Goal: Information Seeking & Learning: Learn about a topic

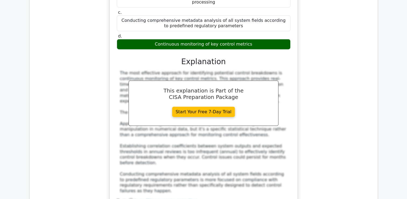
scroll to position [1589, 0]
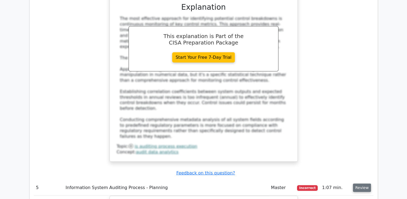
click at [358, 183] on button "Review" at bounding box center [362, 187] width 18 height 8
click at [368, 183] on button "Review" at bounding box center [362, 187] width 18 height 8
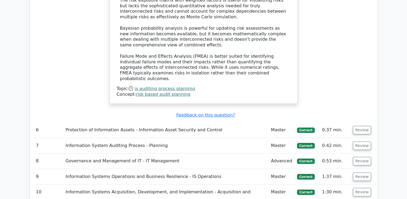
scroll to position [1912, 0]
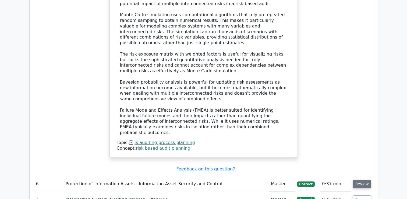
click at [366, 180] on button "Review" at bounding box center [362, 184] width 18 height 8
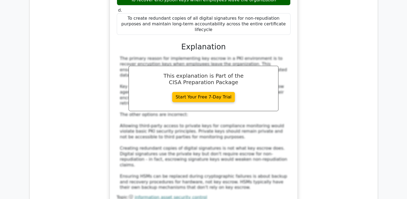
scroll to position [2208, 0]
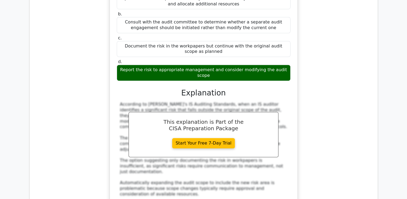
scroll to position [2477, 0]
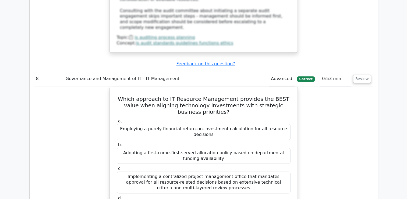
scroll to position [2773, 0]
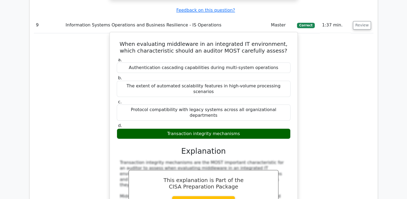
scroll to position [3070, 0]
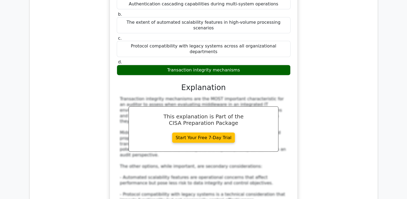
drag, startPoint x: 120, startPoint y: 85, endPoint x: 234, endPoint y: 92, distance: 114.1
drag, startPoint x: 234, startPoint y: 92, endPoint x: 162, endPoint y: 96, distance: 72.5
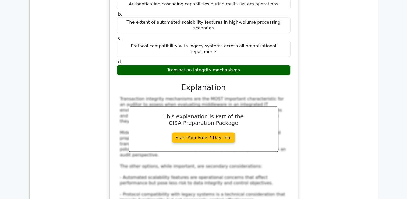
drag, startPoint x: 113, startPoint y: 83, endPoint x: 123, endPoint y: 83, distance: 9.7
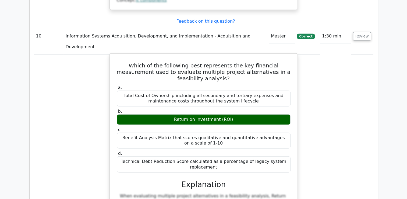
scroll to position [3339, 0]
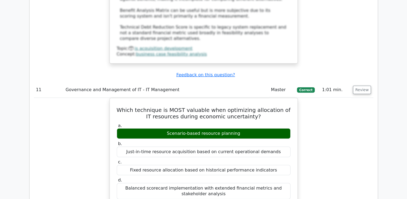
scroll to position [3689, 0]
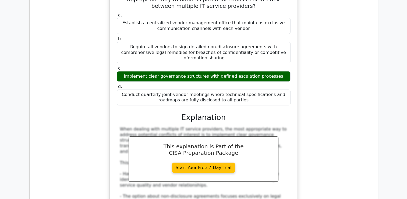
scroll to position [4039, 0]
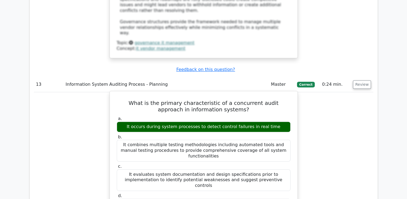
scroll to position [4308, 0]
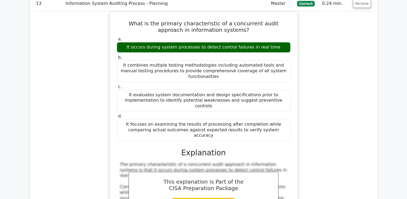
drag, startPoint x: 182, startPoint y: 53, endPoint x: 210, endPoint y: 52, distance: 28.0
copy h5 "clickjacking"
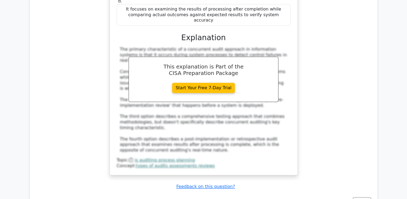
scroll to position [4524, 0]
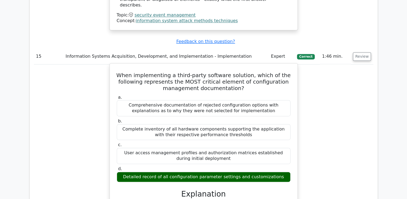
scroll to position [4847, 0]
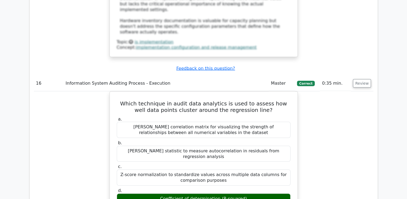
scroll to position [5143, 0]
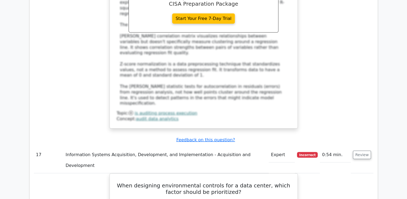
scroll to position [5412, 0]
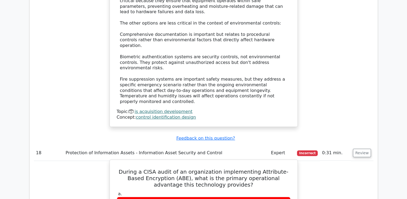
scroll to position [5735, 0]
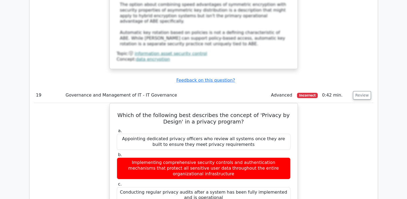
scroll to position [6085, 0]
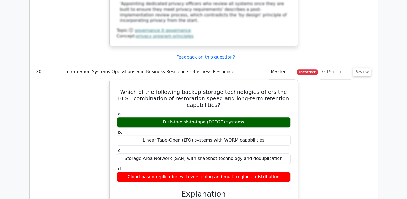
scroll to position [6472, 0]
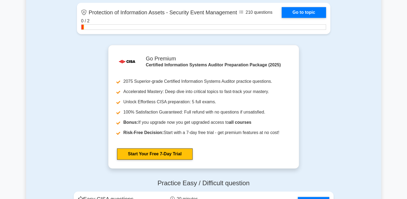
scroll to position [862, 0]
